Goal: Check status: Check status

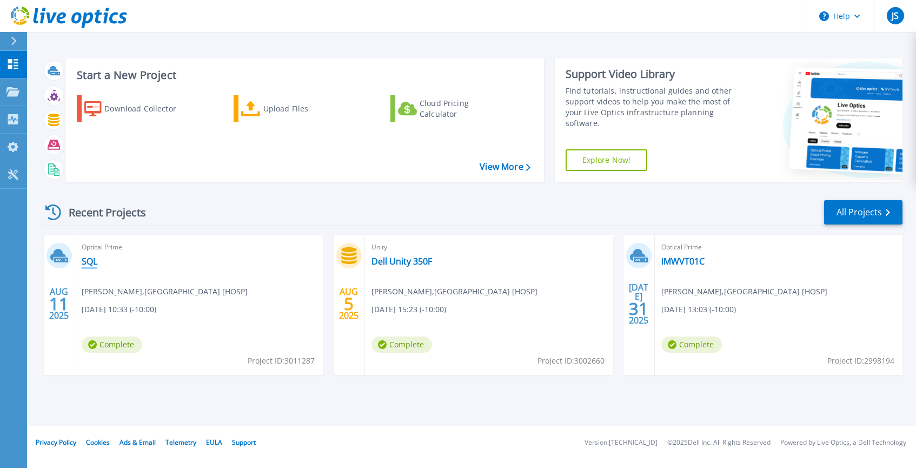
click at [88, 258] on link "SQL" at bounding box center [90, 261] width 16 height 11
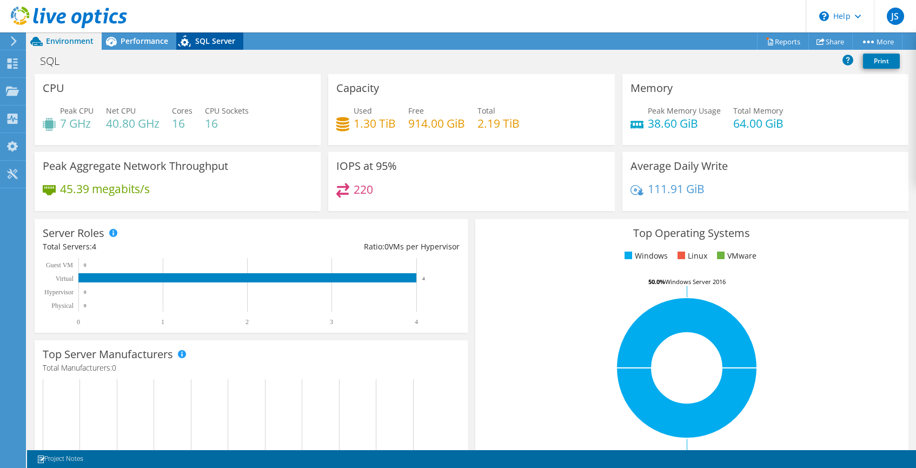
click at [209, 43] on span "SQL Server" at bounding box center [215, 41] width 40 height 10
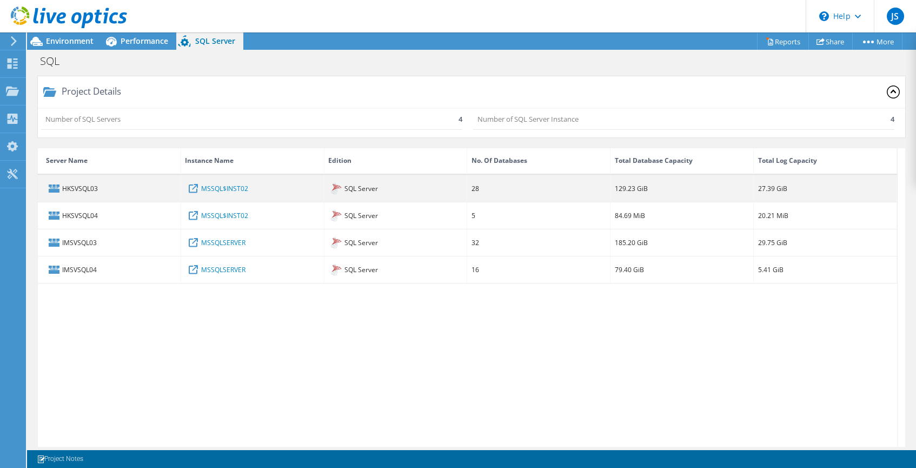
click at [75, 191] on div "HKSVSQL03" at bounding box center [109, 188] width 143 height 26
click at [220, 187] on link "MSSQL$INST02" at bounding box center [224, 188] width 47 height 12
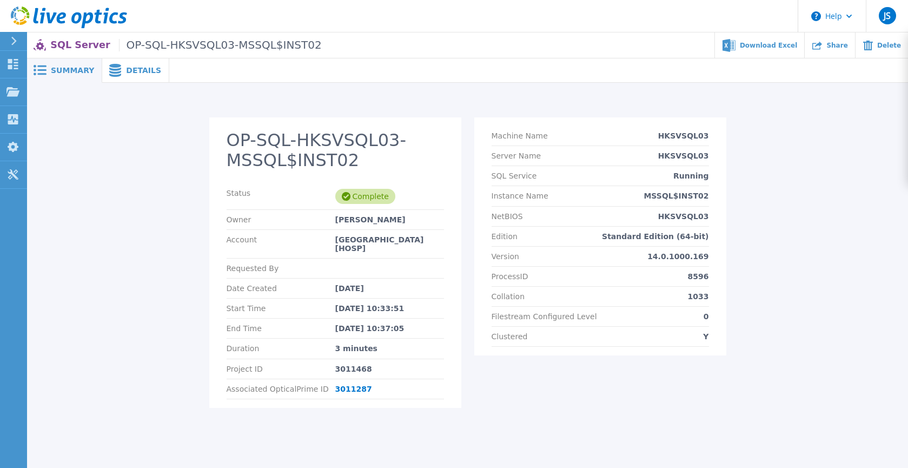
click at [128, 73] on span "Details" at bounding box center [143, 71] width 35 height 8
